Goal: Transaction & Acquisition: Purchase product/service

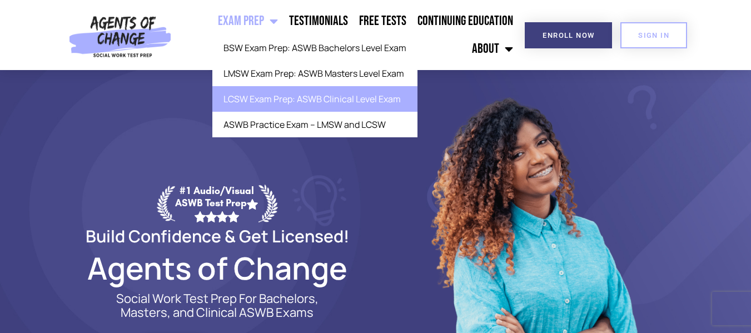
click at [245, 92] on link "LCSW Exam Prep: ASWB Clinical Level Exam" at bounding box center [314, 99] width 205 height 26
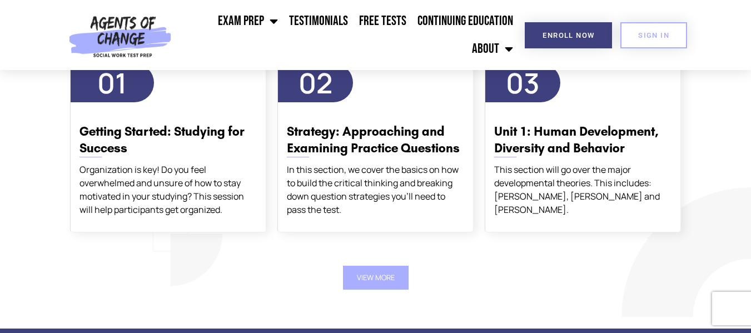
scroll to position [1979, 0]
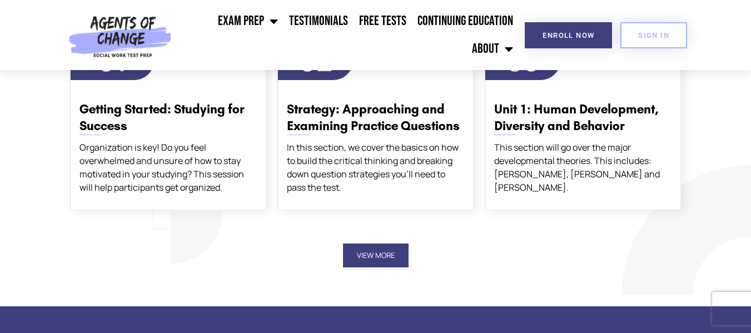
click at [372, 257] on button "View More" at bounding box center [376, 255] width 66 height 24
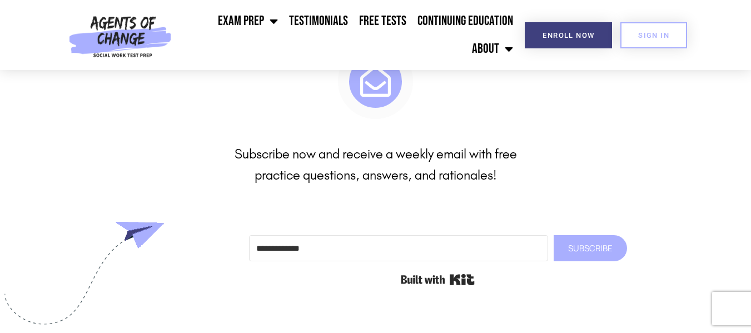
scroll to position [4336, 0]
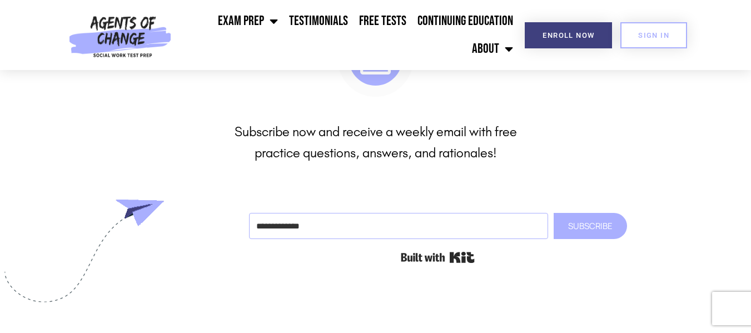
click at [302, 228] on input "Email Address" at bounding box center [398, 226] width 299 height 26
click at [312, 231] on input "*" at bounding box center [398, 226] width 299 height 26
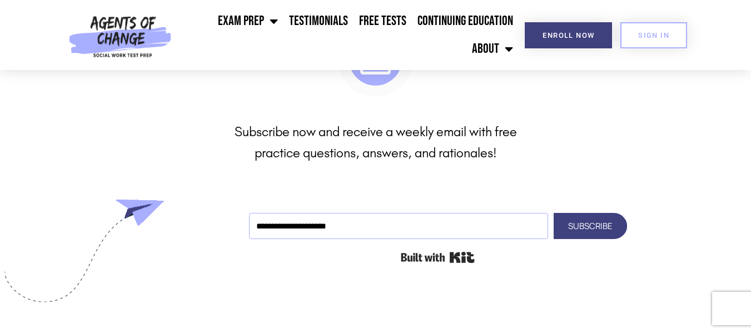
type input "**********"
click at [594, 230] on span "Subscribe" at bounding box center [590, 226] width 73 height 13
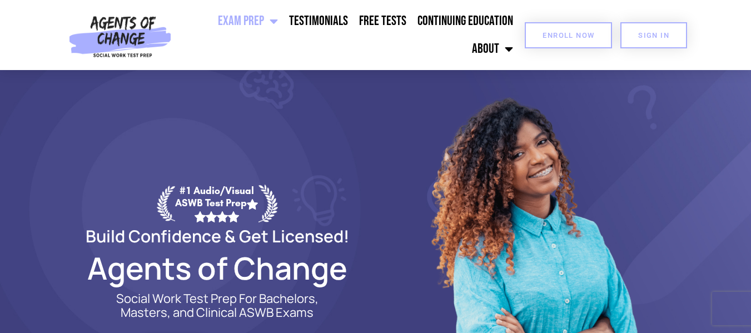
click at [556, 38] on span "Enroll Now" at bounding box center [569, 35] width 52 height 7
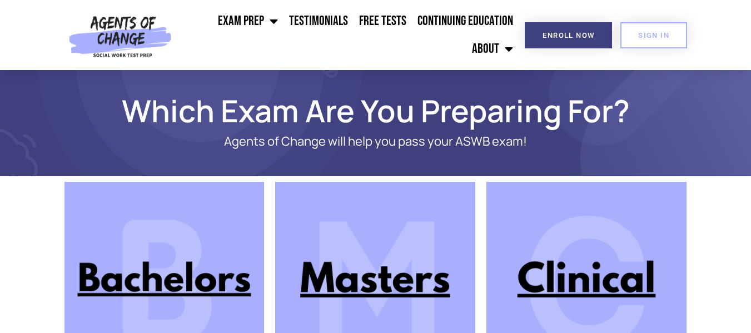
click at [605, 267] on img at bounding box center [586, 282] width 200 height 200
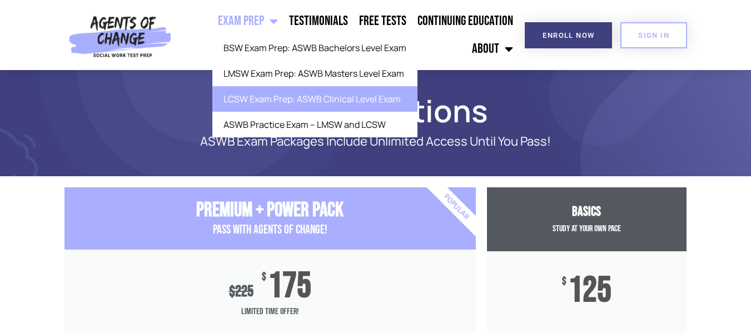
click at [264, 97] on link "LCSW Exam Prep: ASWB Clinical Level Exam" at bounding box center [314, 99] width 205 height 26
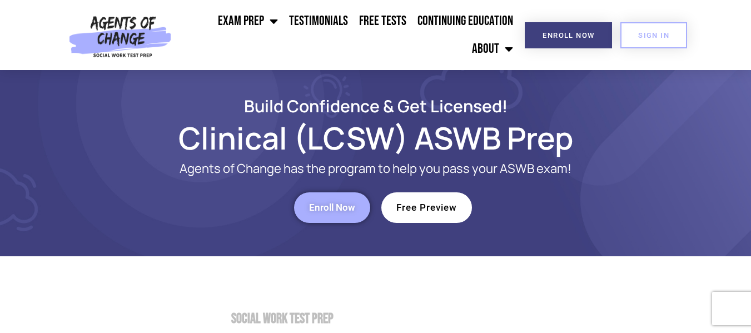
click at [433, 208] on span "Free Preview" at bounding box center [426, 207] width 61 height 9
